Goal: Task Accomplishment & Management: Use online tool/utility

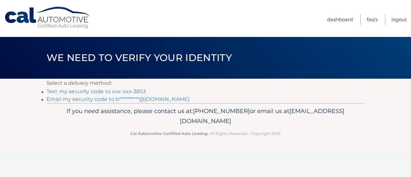
click at [129, 89] on link "Text my security code to xxx-xxx-3853" at bounding box center [96, 91] width 99 height 6
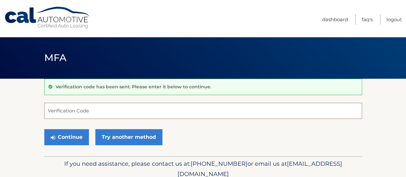
click at [121, 112] on input "Verification Code" at bounding box center [203, 111] width 318 height 16
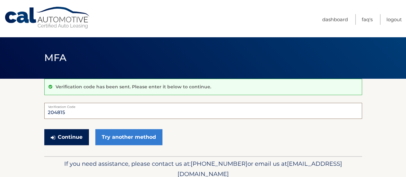
type input "204815"
click at [78, 137] on button "Continue" at bounding box center [66, 137] width 45 height 16
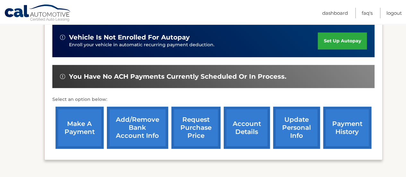
scroll to position [193, 0]
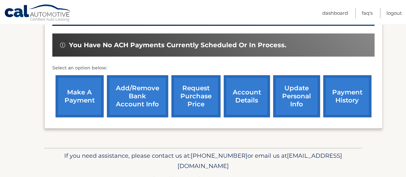
click at [69, 99] on link "make a payment" at bounding box center [80, 96] width 48 height 42
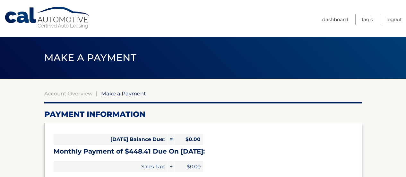
select select "MDlhNjk2NjEtYWI0MS00MjJhLTkzNWItYWYyZjQwZDA1MzE0"
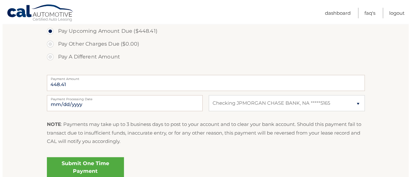
scroll to position [225, 0]
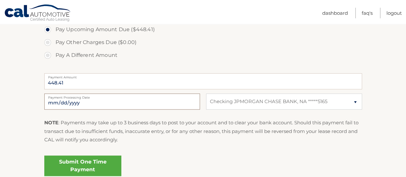
click at [124, 103] on input "[DATE]" at bounding box center [122, 101] width 156 height 16
type input "[DATE]"
click at [93, 163] on link "Submit One Time Payment" at bounding box center [82, 165] width 77 height 21
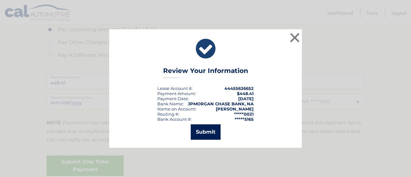
click at [206, 133] on button "Submit" at bounding box center [206, 131] width 30 height 15
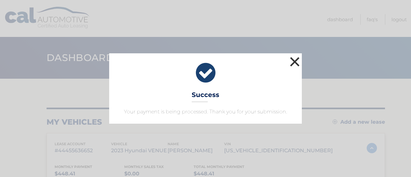
click at [292, 63] on button "×" at bounding box center [294, 61] width 13 height 13
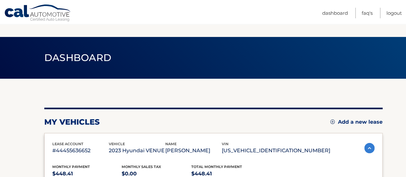
scroll to position [96, 0]
